Goal: Task Accomplishment & Management: Manage account settings

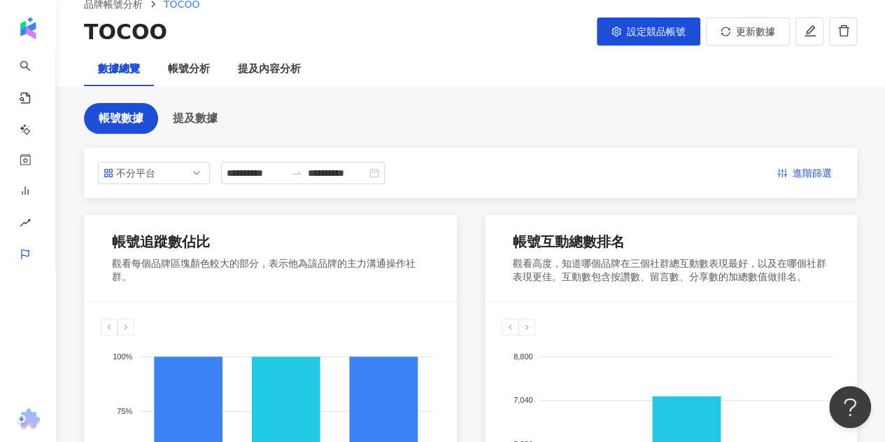
scroll to position [70, 0]
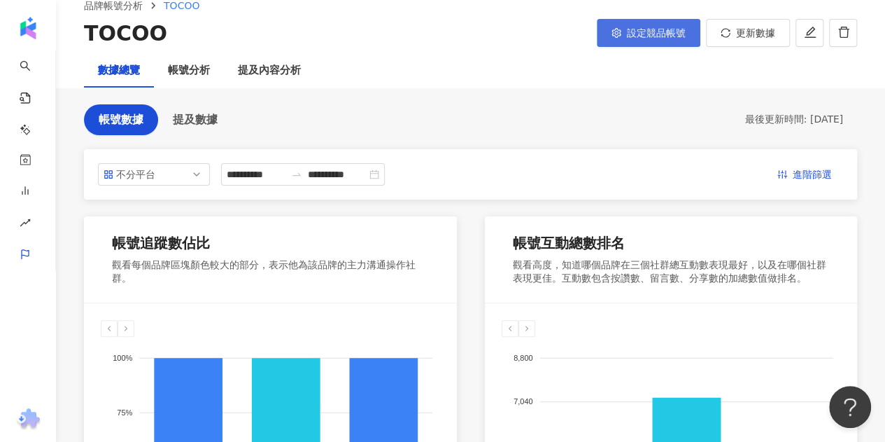
click at [637, 31] on span "設定競品帳號" at bounding box center [656, 32] width 59 height 11
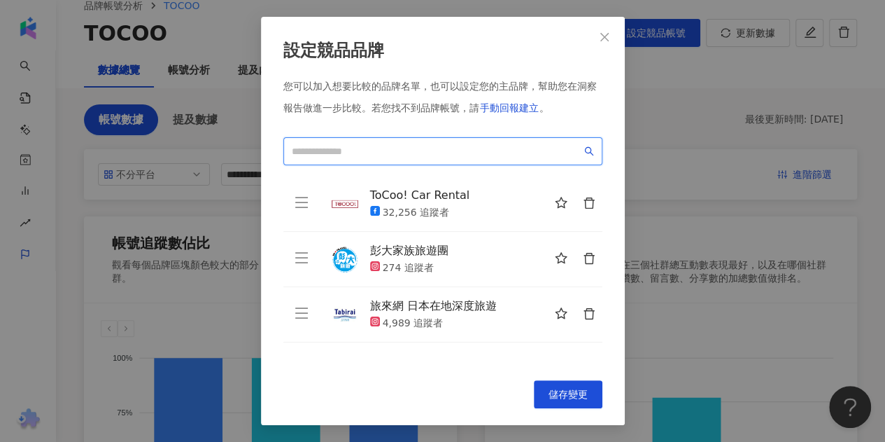
click at [428, 144] on input "search" at bounding box center [437, 150] width 290 height 15
type input "*"
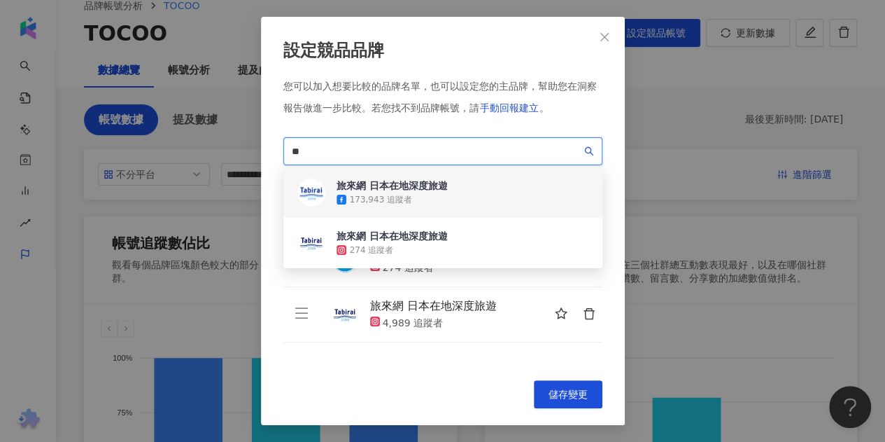
click at [410, 192] on div "旅來網 日本在地深度旅遊" at bounding box center [392, 185] width 111 height 14
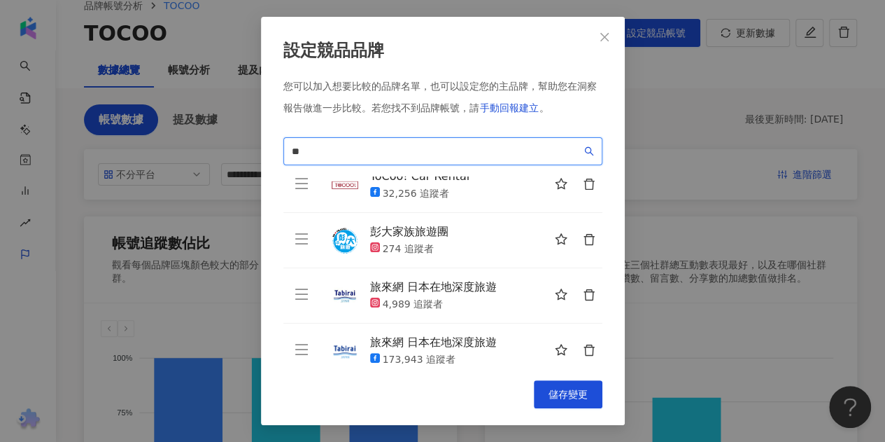
scroll to position [33, 0]
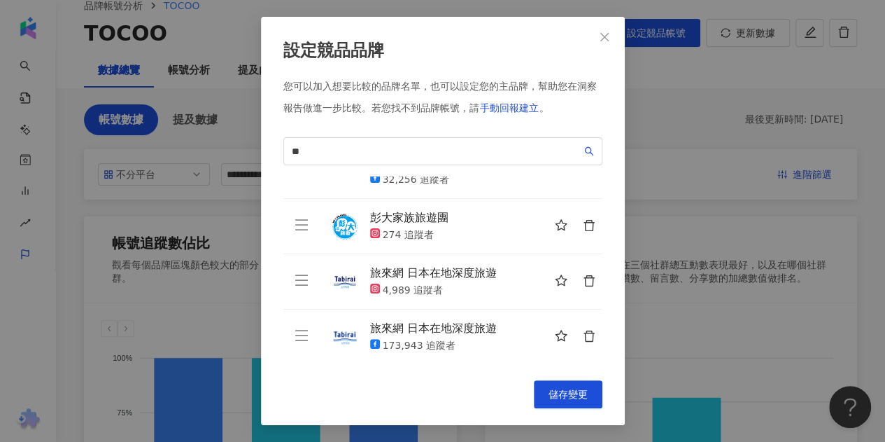
click at [583, 282] on icon "delete" at bounding box center [589, 280] width 13 height 13
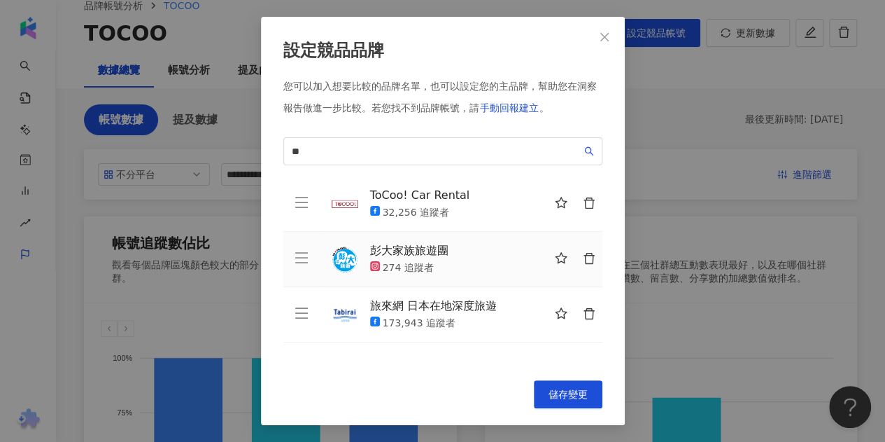
scroll to position [0, 0]
click at [406, 150] on input "**" at bounding box center [437, 150] width 290 height 15
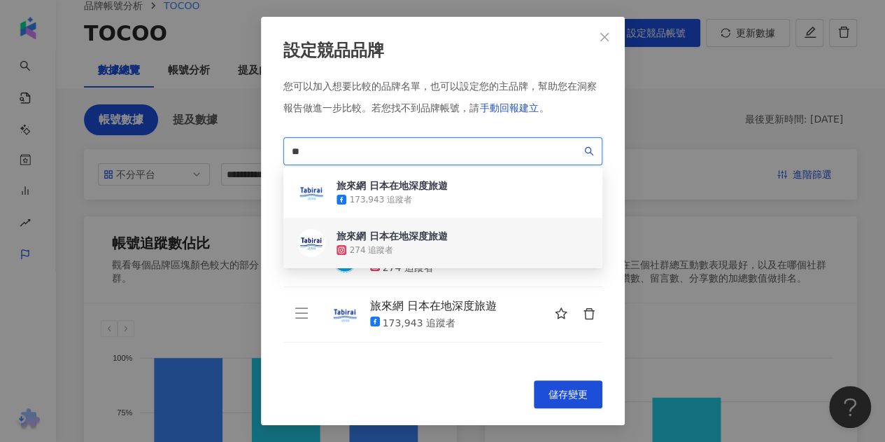
click at [400, 246] on div "274 追蹤者" at bounding box center [392, 250] width 111 height 14
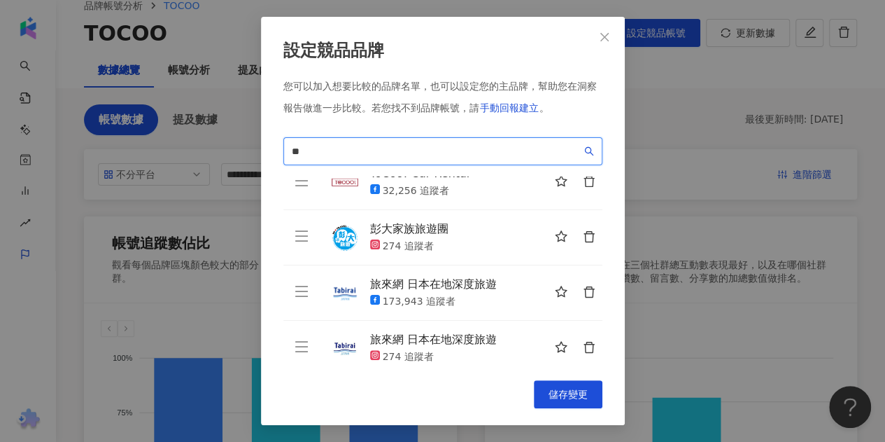
scroll to position [33, 0]
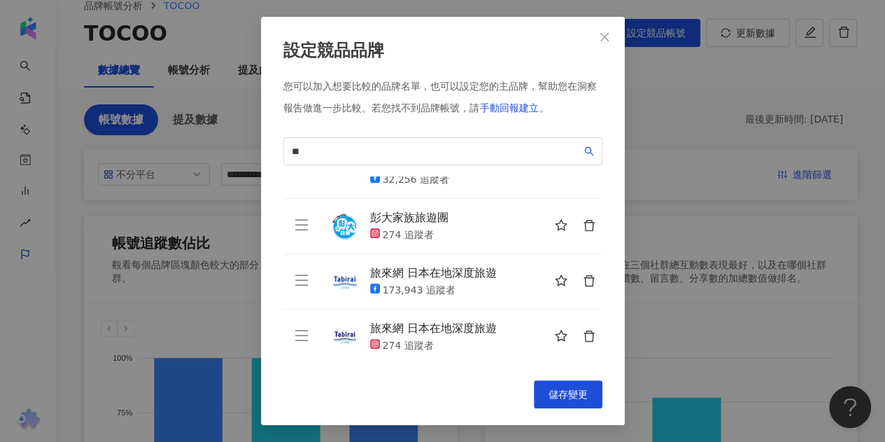
click at [584, 223] on icon "delete" at bounding box center [589, 225] width 10 height 11
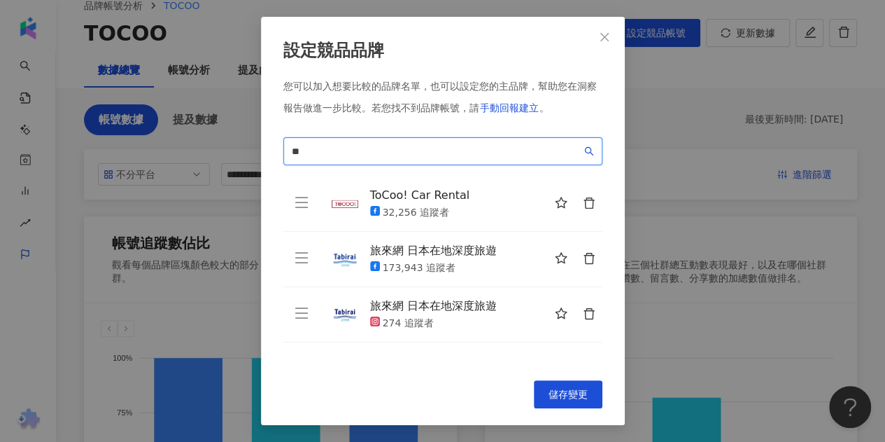
click at [406, 150] on input "**" at bounding box center [437, 150] width 290 height 15
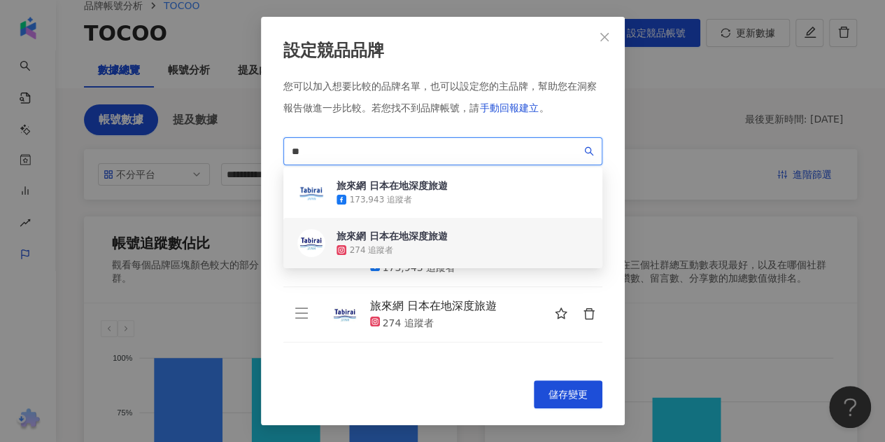
type input "*"
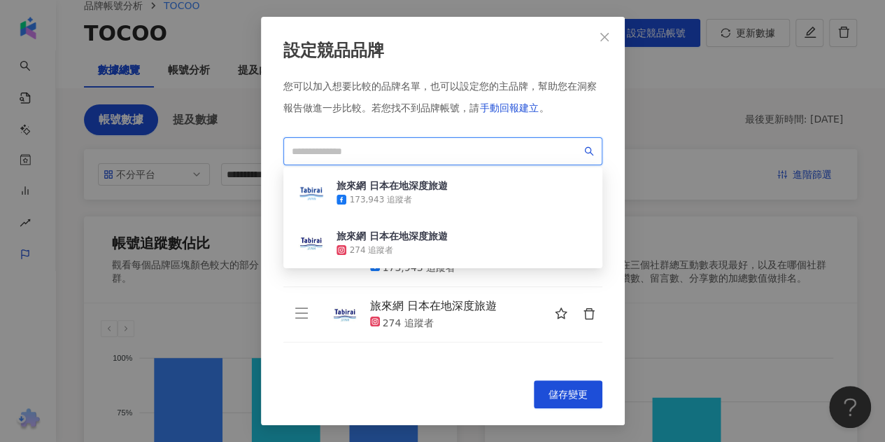
type input "*"
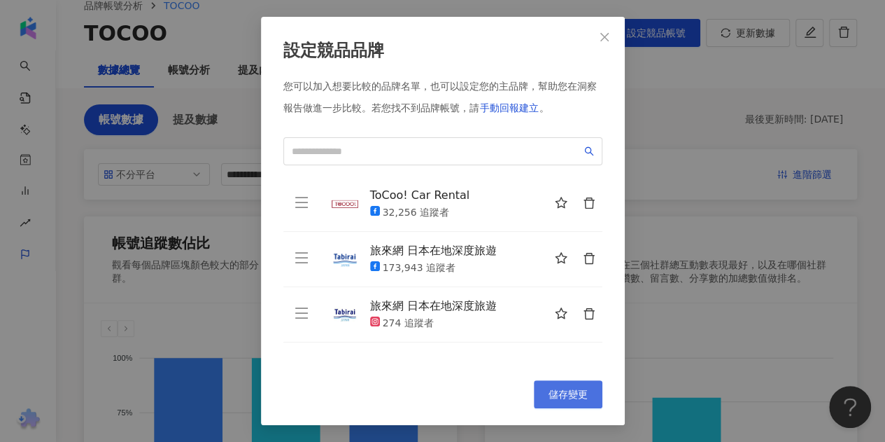
click at [560, 388] on span "儲存變更" at bounding box center [568, 393] width 39 height 11
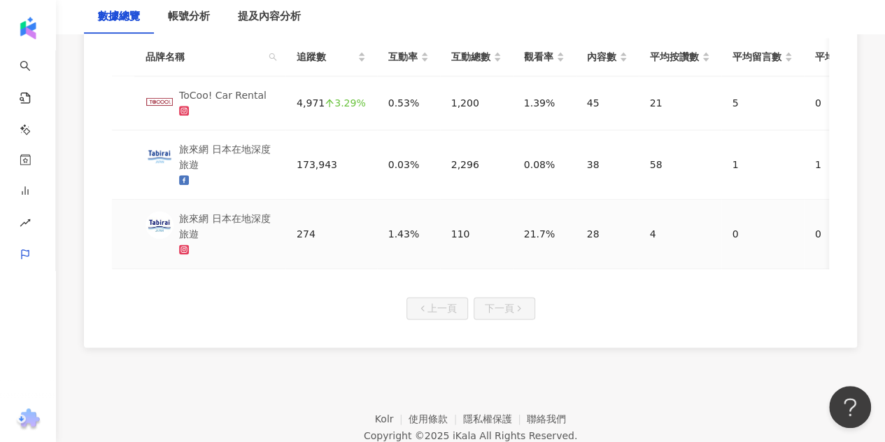
scroll to position [764, 0]
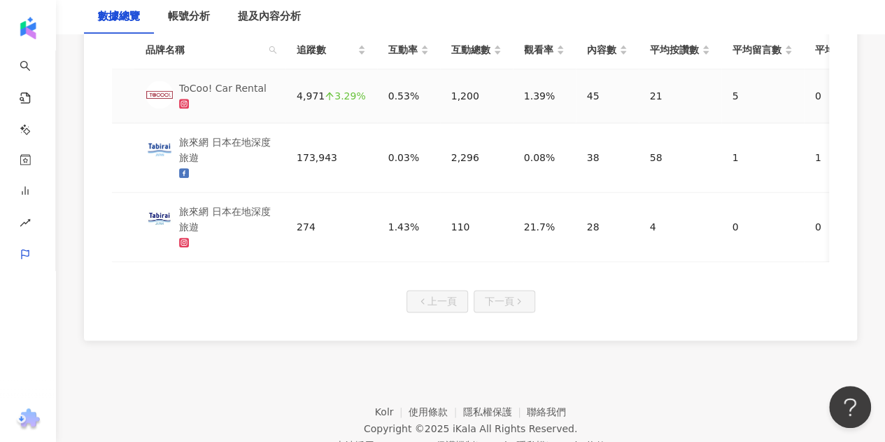
click at [211, 86] on div "ToCoo! Car Rental" at bounding box center [222, 87] width 87 height 15
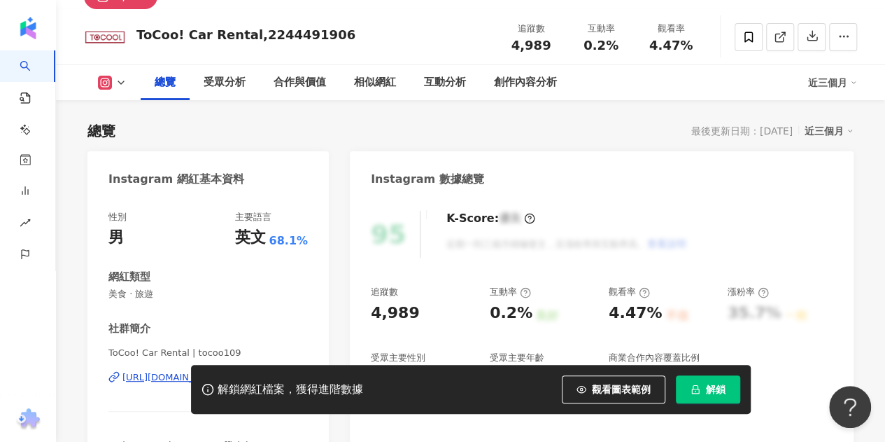
scroll to position [140, 0]
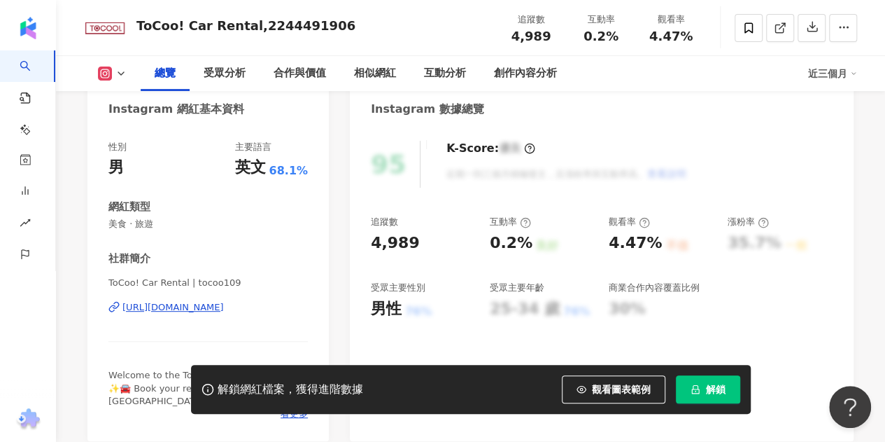
click at [224, 307] on div "[URL][DOMAIN_NAME]" at bounding box center [172, 307] width 101 height 13
